Goal: Information Seeking & Learning: Learn about a topic

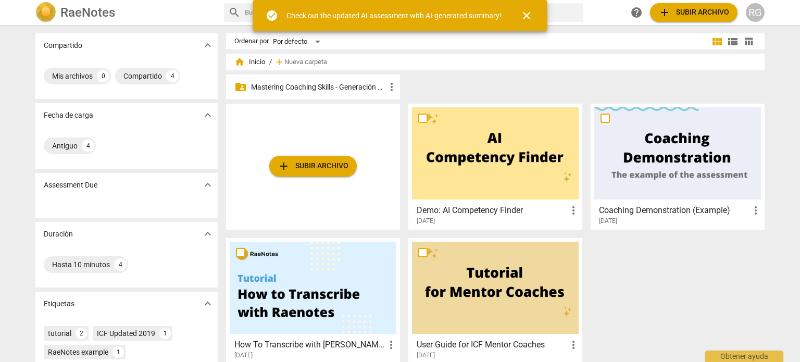
click at [301, 85] on p "Mastering Coaching Skills - Generación 31" at bounding box center [318, 87] width 134 height 11
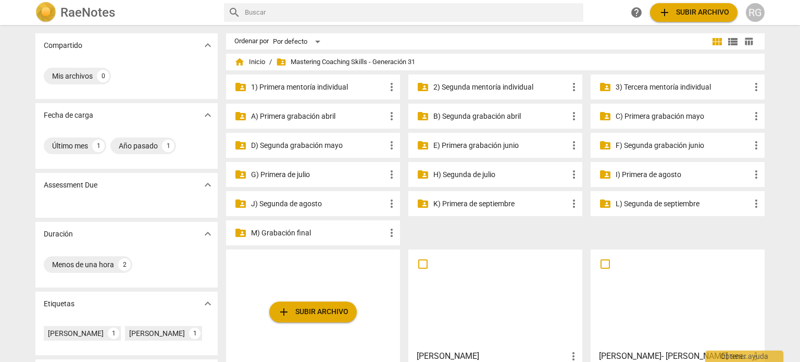
click at [633, 85] on p "3) Tercera mentoría individual" at bounding box center [683, 87] width 134 height 11
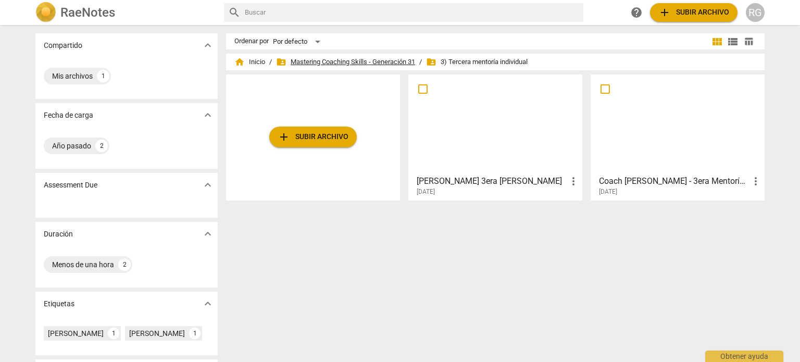
click at [311, 64] on span "folder_shared Mastering Coaching Skills - Generación 31" at bounding box center [345, 62] width 139 height 10
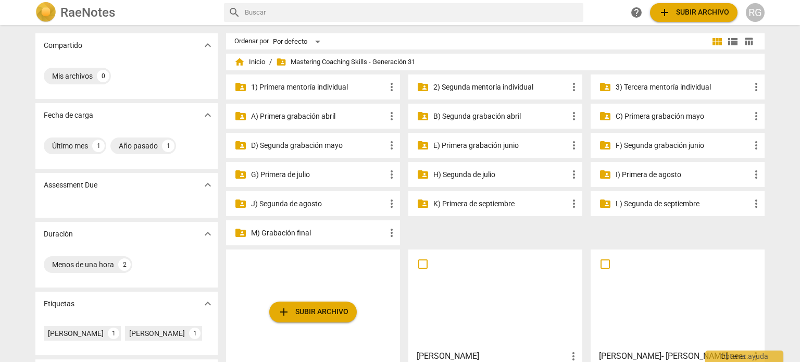
click at [497, 89] on p "2) Segunda mentoría individual" at bounding box center [500, 87] width 134 height 11
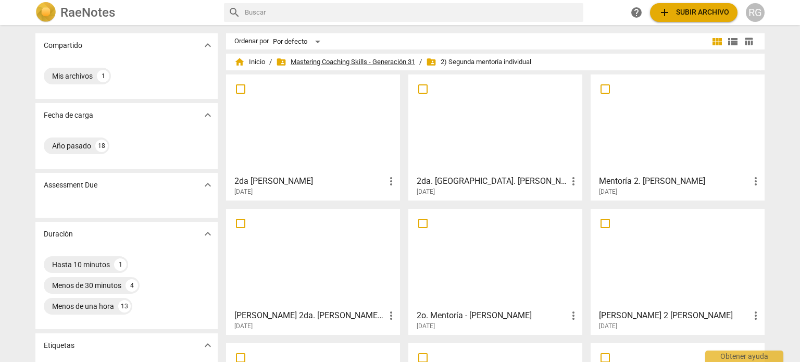
click at [309, 62] on span "folder_shared Mastering Coaching Skills - Generación 31" at bounding box center [345, 62] width 139 height 10
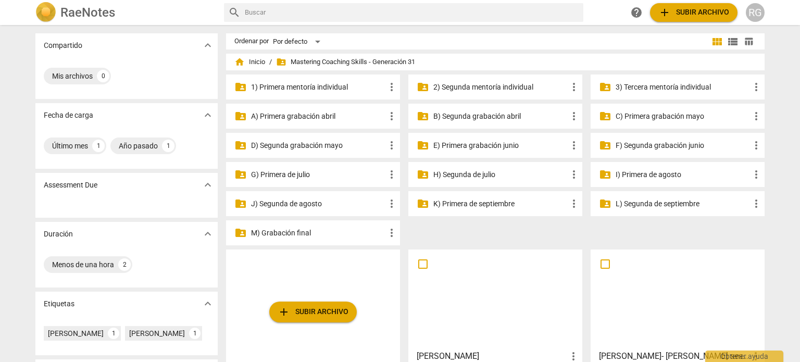
click at [287, 233] on p "M) Grabación final" at bounding box center [318, 233] width 134 height 11
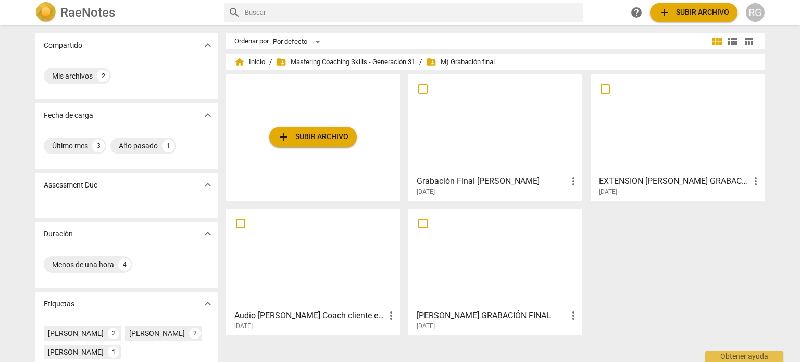
click at [508, 148] on div at bounding box center [495, 124] width 167 height 92
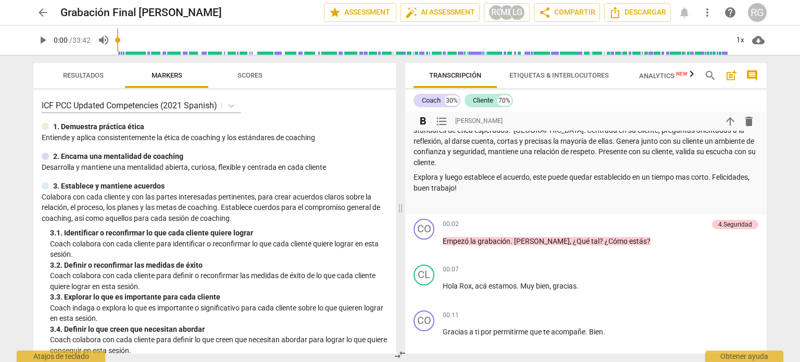
scroll to position [104, 0]
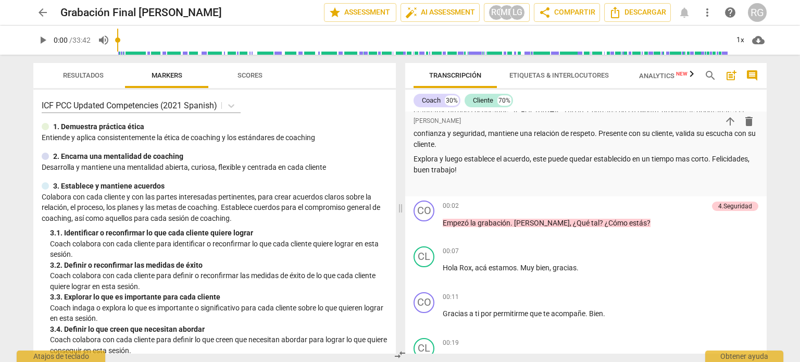
click at [42, 39] on span "play_arrow" at bounding box center [42, 40] width 13 height 13
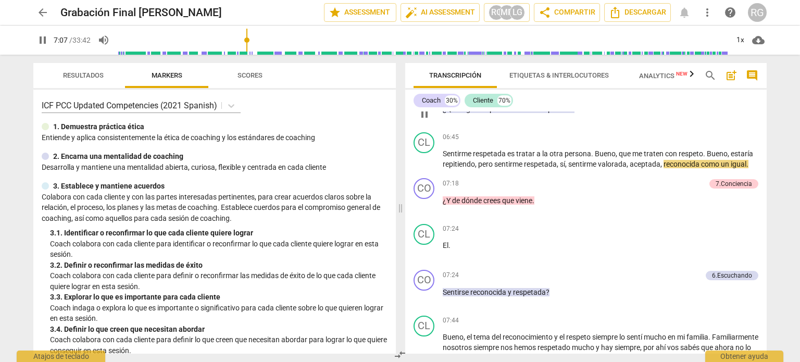
scroll to position [1146, 0]
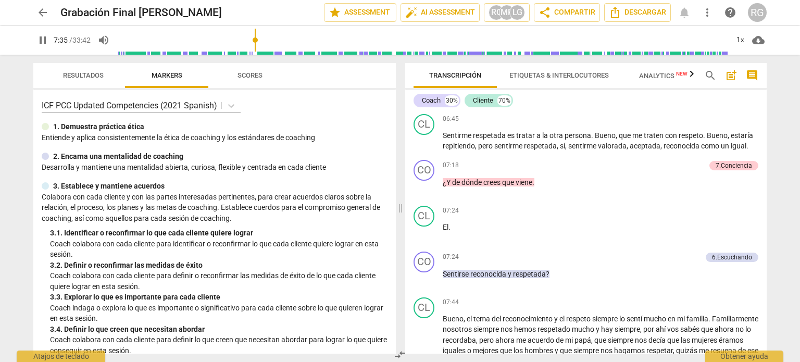
click at [45, 42] on span "pause" at bounding box center [42, 40] width 13 height 13
type input "456"
